Goal: Check status: Check status

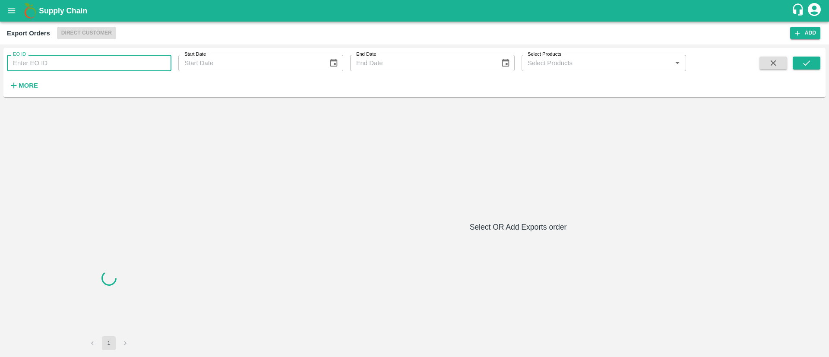
click at [94, 61] on input "EO ID" at bounding box center [89, 63] width 165 height 16
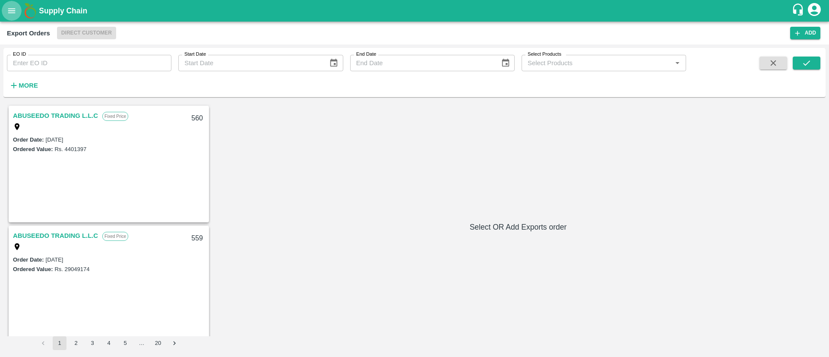
click at [10, 18] on button "open drawer" at bounding box center [12, 11] width 20 height 20
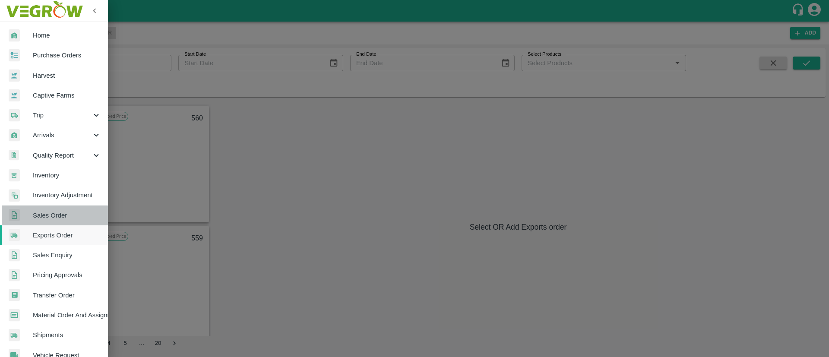
click at [60, 217] on span "Sales Order" at bounding box center [67, 216] width 68 height 10
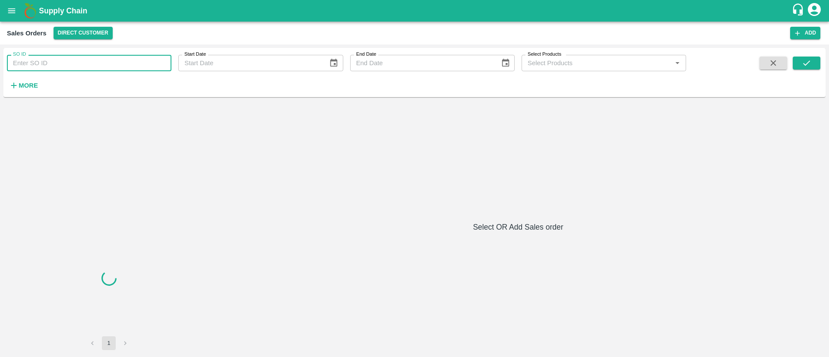
paste input "591388"
click at [75, 66] on input "SO ID" at bounding box center [89, 63] width 165 height 16
click at [803, 64] on icon "submit" at bounding box center [807, 63] width 10 height 10
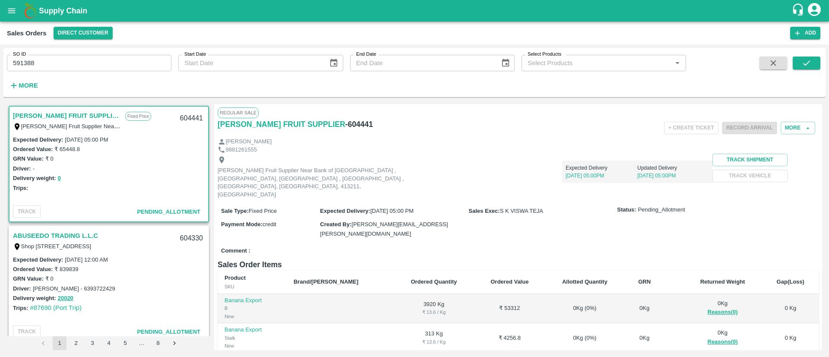
scroll to position [2, 0]
click at [803, 58] on icon "submit" at bounding box center [807, 63] width 10 height 10
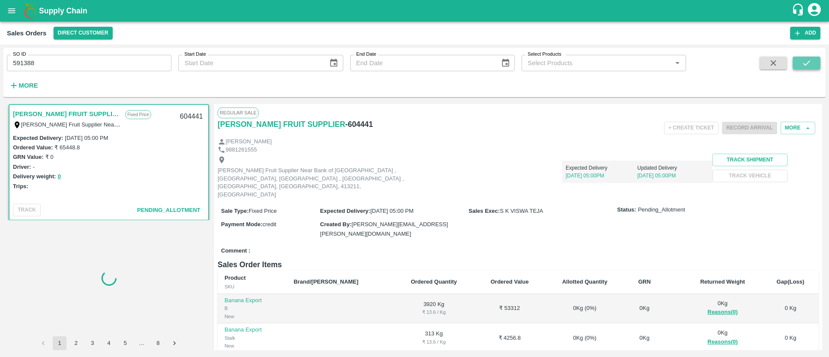
click at [803, 58] on icon "submit" at bounding box center [807, 63] width 10 height 10
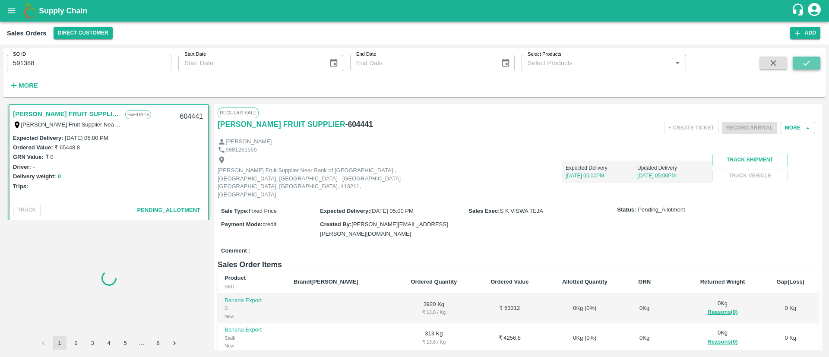
click at [803, 58] on icon "submit" at bounding box center [807, 63] width 10 height 10
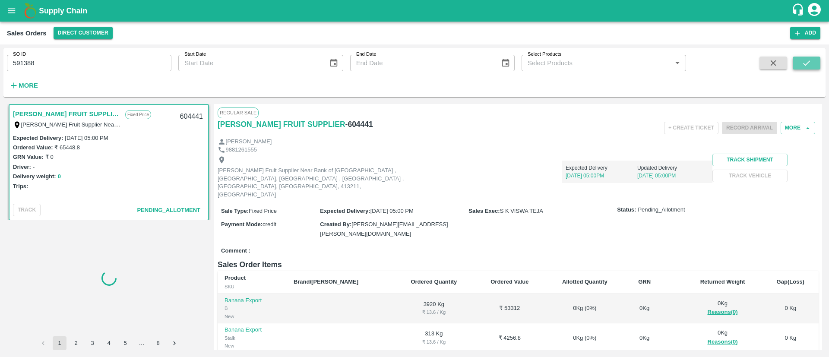
click at [803, 58] on icon "submit" at bounding box center [807, 63] width 10 height 10
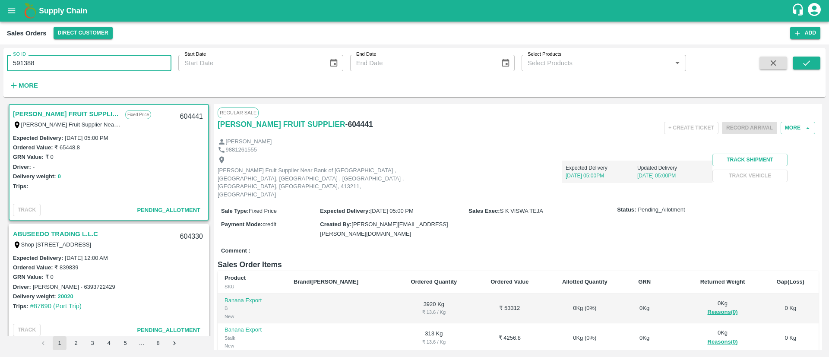
click at [90, 65] on input "591388" at bounding box center [89, 63] width 165 height 16
paste input "89875"
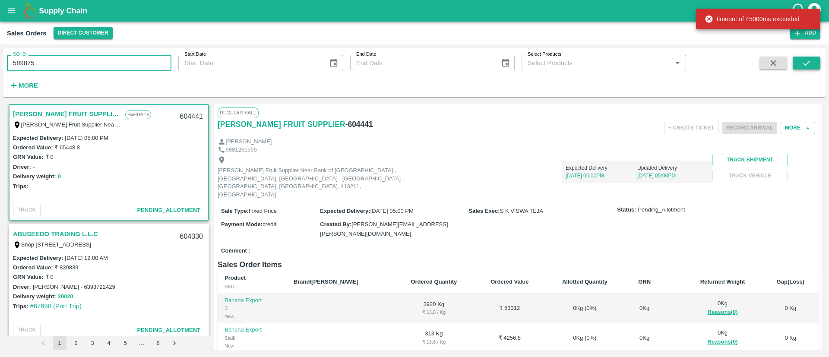
type input "589875"
click at [809, 66] on icon "submit" at bounding box center [807, 63] width 10 height 10
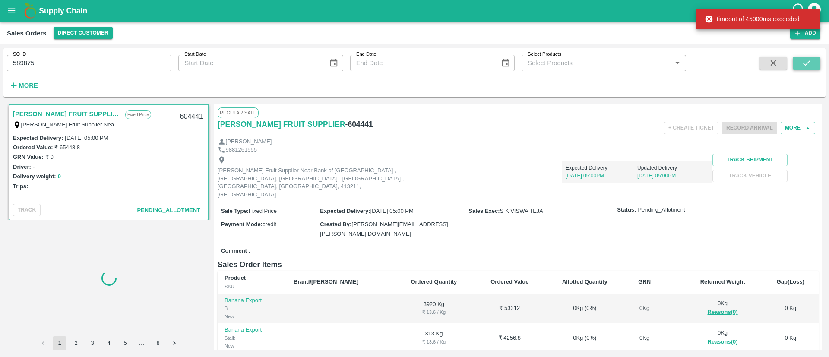
click at [809, 66] on icon "submit" at bounding box center [807, 63] width 10 height 10
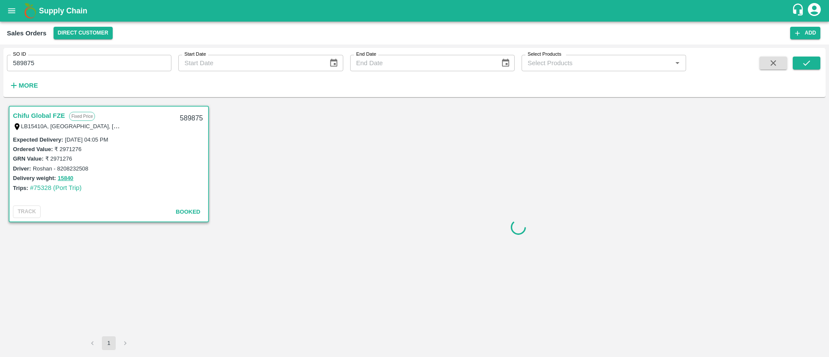
click at [42, 116] on link "Chifu Global FZE" at bounding box center [39, 115] width 52 height 11
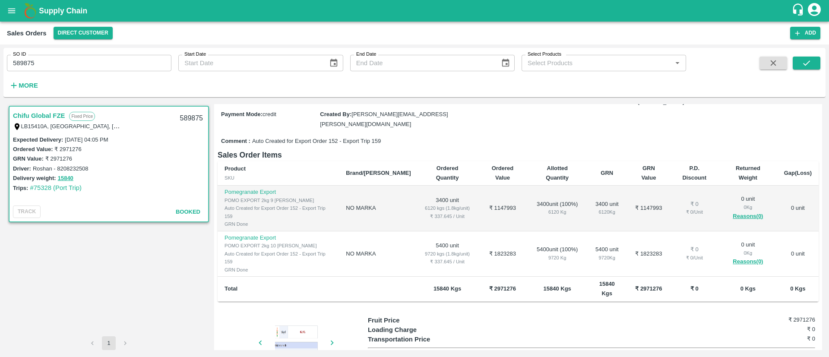
scroll to position [107, 0]
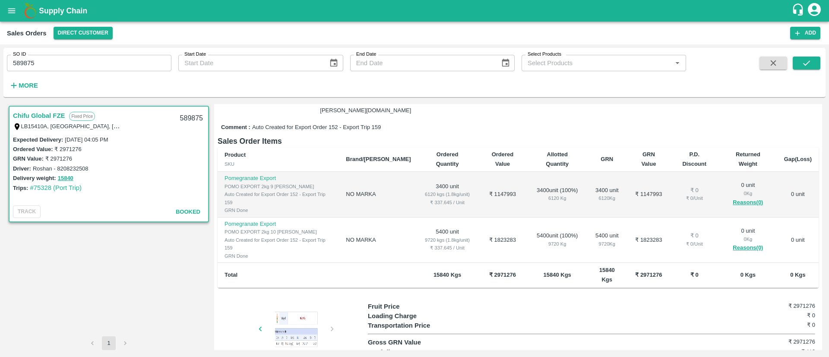
click at [199, 309] on div at bounding box center [166, 332] width 65 height 46
click at [289, 309] on div at bounding box center [296, 330] width 65 height 43
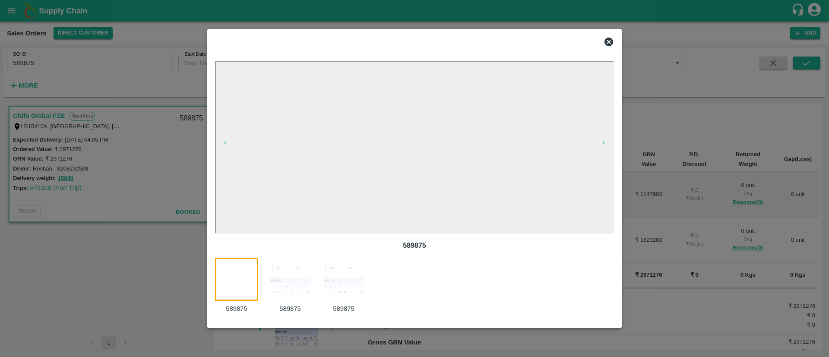
click at [289, 289] on img at bounding box center [290, 279] width 43 height 43
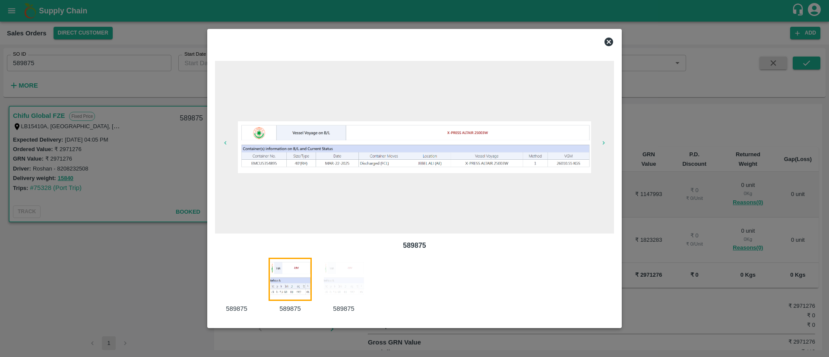
click at [254, 286] on div at bounding box center [242, 286] width 54 height 56
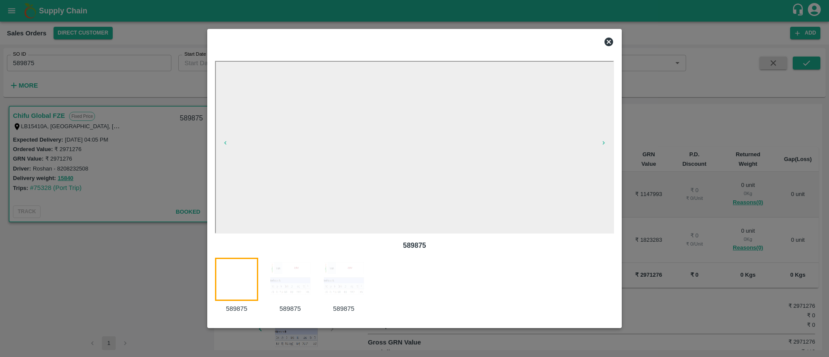
click at [362, 286] on img at bounding box center [343, 279] width 43 height 43
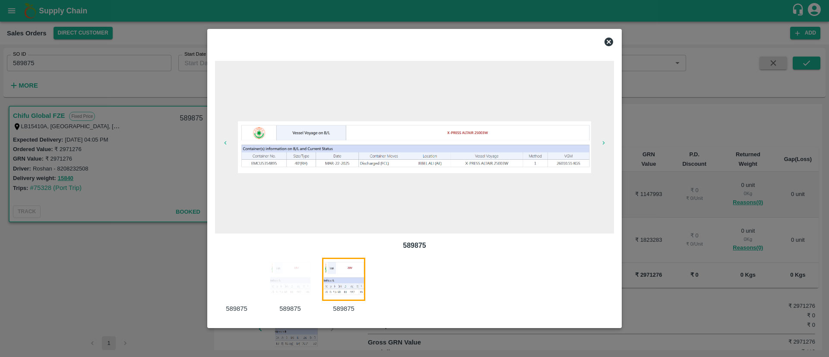
click at [609, 43] on icon at bounding box center [609, 42] width 9 height 9
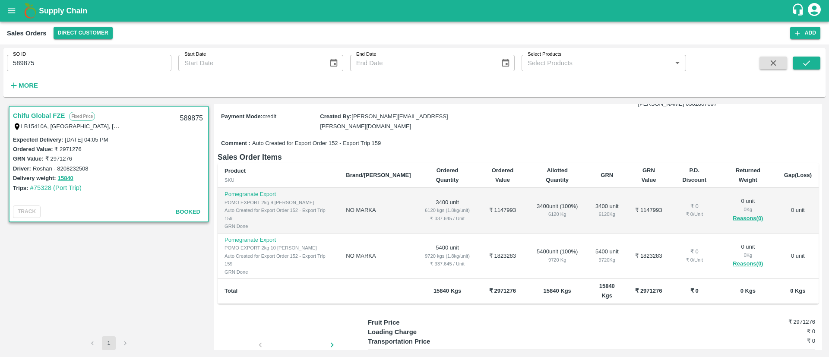
scroll to position [90, 0]
click at [10, 5] on button "open drawer" at bounding box center [12, 11] width 20 height 20
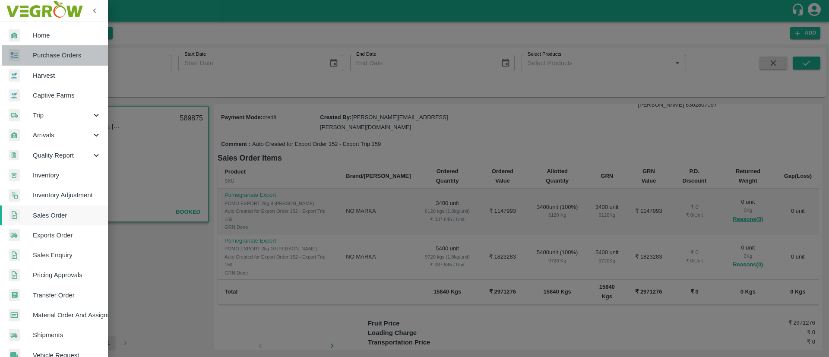
click at [57, 63] on link "Purchase Orders" at bounding box center [54, 55] width 108 height 20
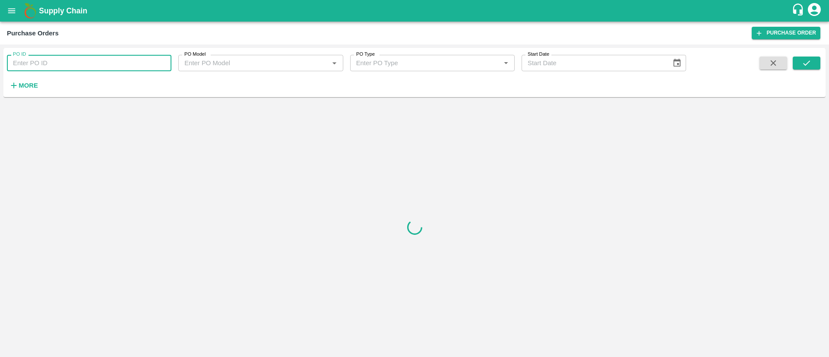
click at [74, 56] on input "PO ID" at bounding box center [89, 63] width 165 height 16
paste input "147744"
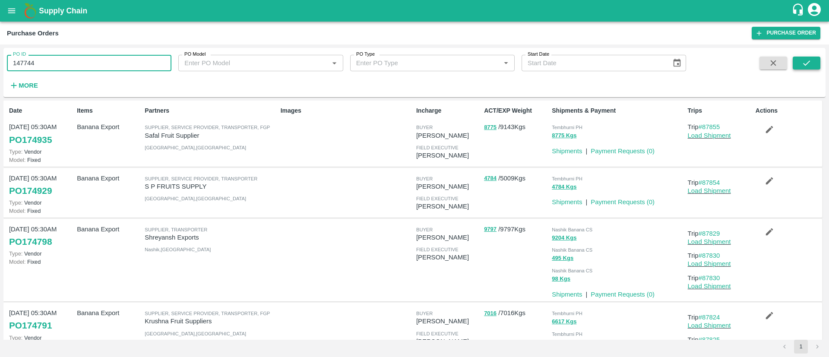
type input "147744"
click at [816, 63] on button "submit" at bounding box center [807, 63] width 28 height 13
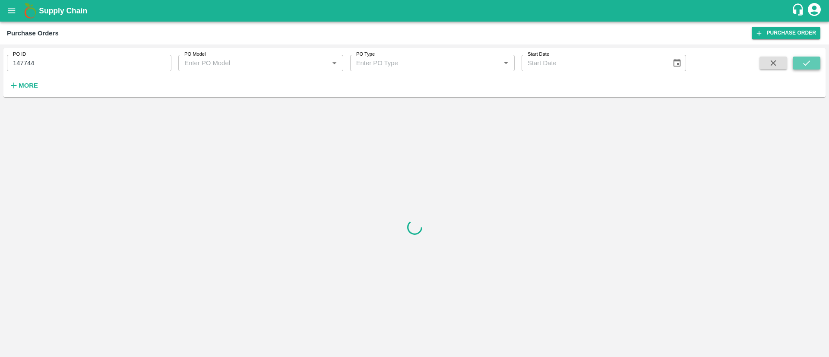
click at [816, 63] on button "submit" at bounding box center [807, 63] width 28 height 13
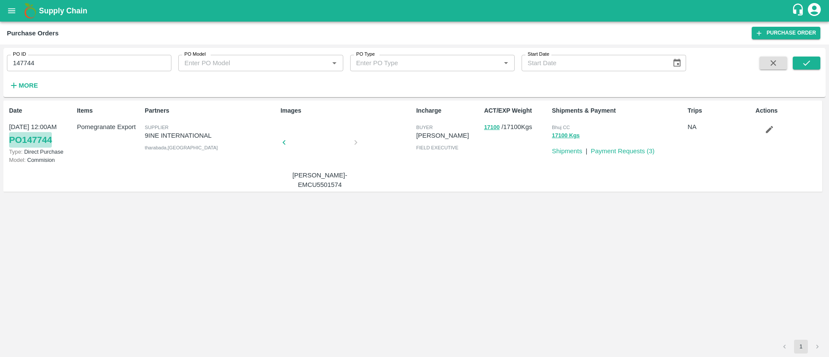
click at [32, 138] on link "PO 147744" at bounding box center [30, 140] width 43 height 16
